Goal: Check status: Check status

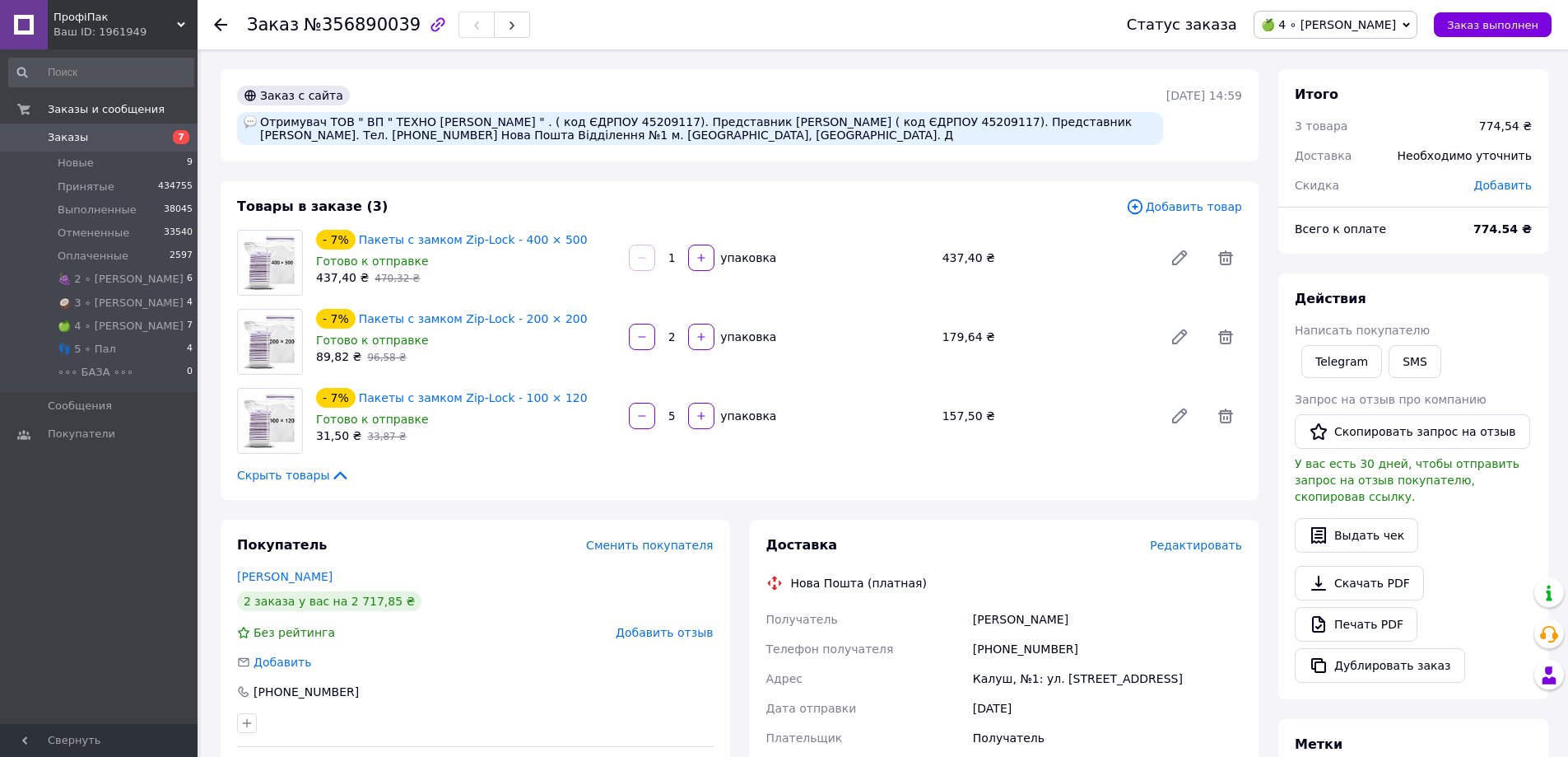
drag, startPoint x: 146, startPoint y: 129, endPoint x: 162, endPoint y: 142, distance: 20.6
click at [146, 129] on link "Заказы 7" at bounding box center [101, 137] width 202 height 28
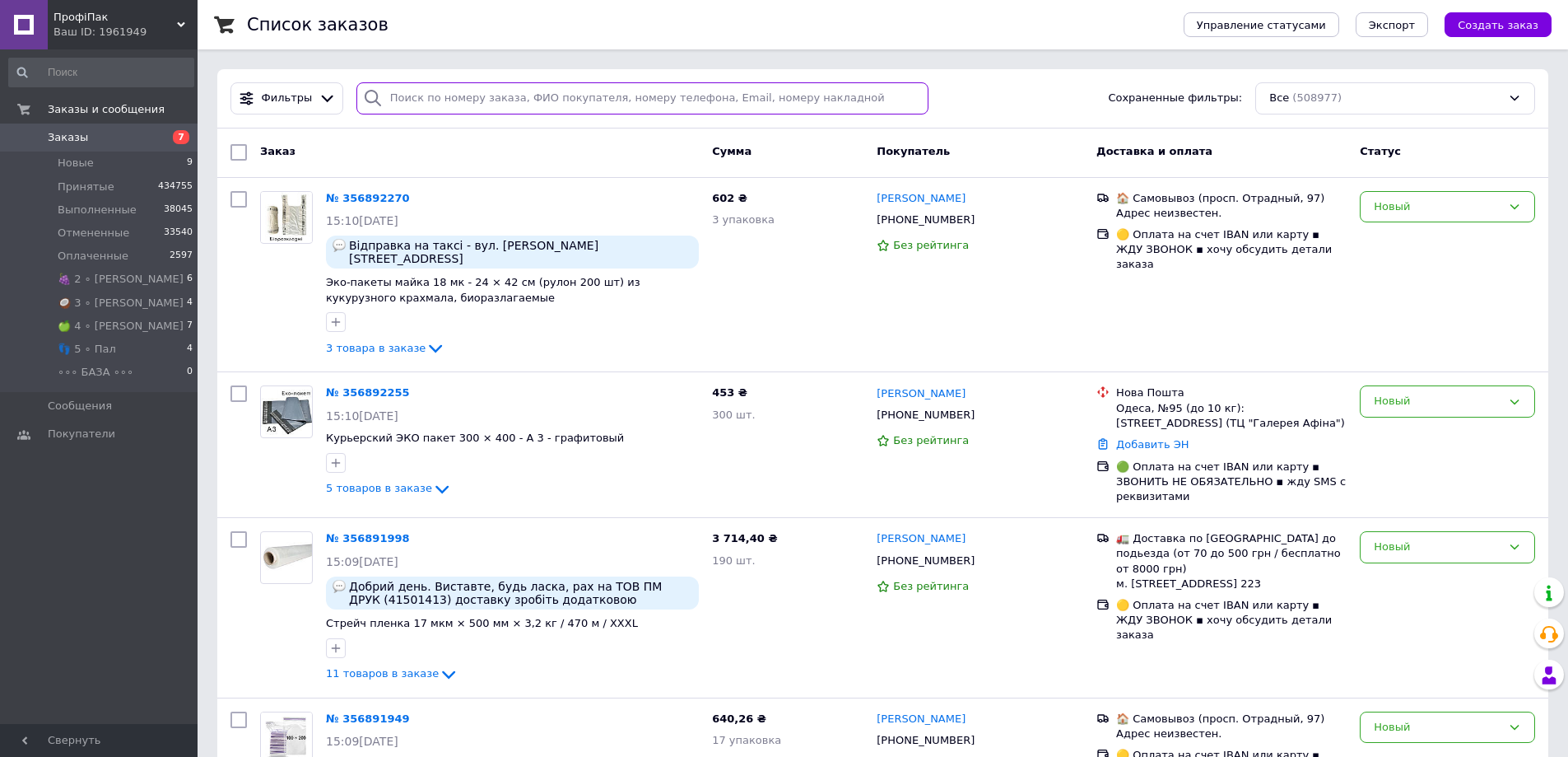
click at [486, 104] on input "search" at bounding box center [642, 99] width 573 height 32
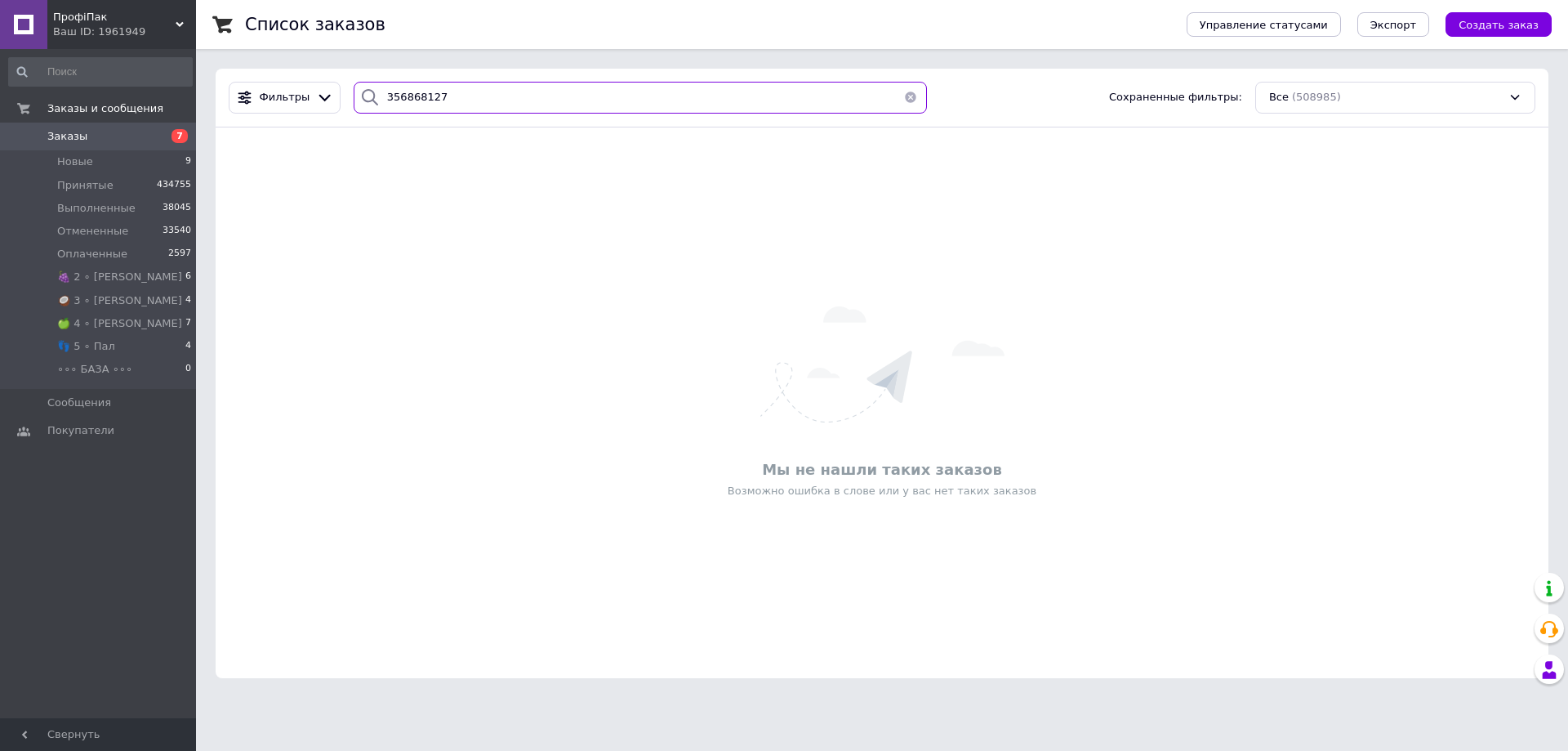
type input "356868127"
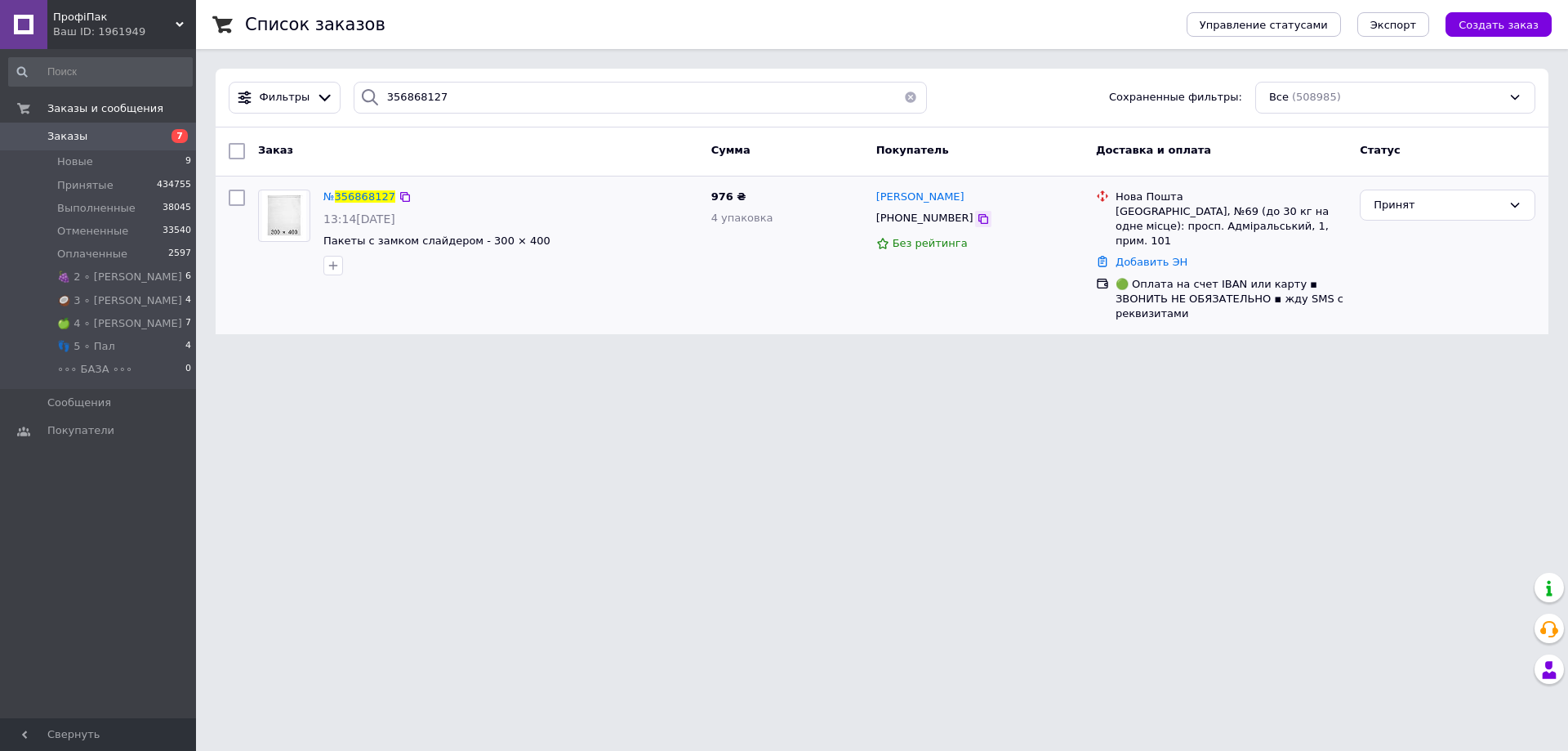
click at [977, 212] on icon at bounding box center [983, 218] width 13 height 13
